Goal: Find contact information: Find contact information

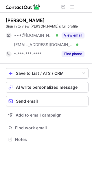
scroll to position [135, 92]
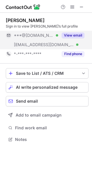
click at [74, 35] on button "View email" at bounding box center [73, 36] width 23 height 6
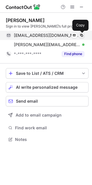
click at [83, 35] on span at bounding box center [82, 35] width 5 height 5
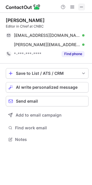
scroll to position [3, 3]
click at [81, 6] on span at bounding box center [82, 7] width 5 height 5
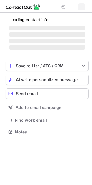
scroll to position [135, 92]
